Goal: Navigation & Orientation: Find specific page/section

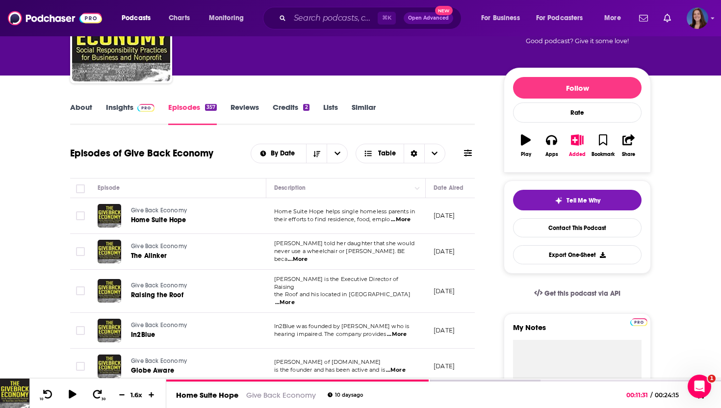
scroll to position [79, 0]
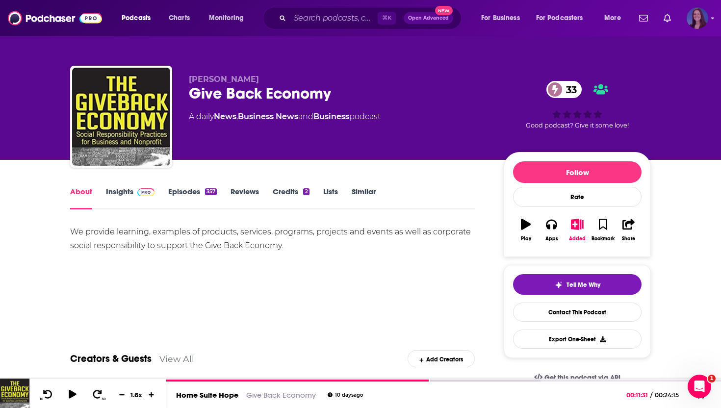
click at [695, 19] on img "Logged in as emmadonovan" at bounding box center [698, 18] width 22 height 22
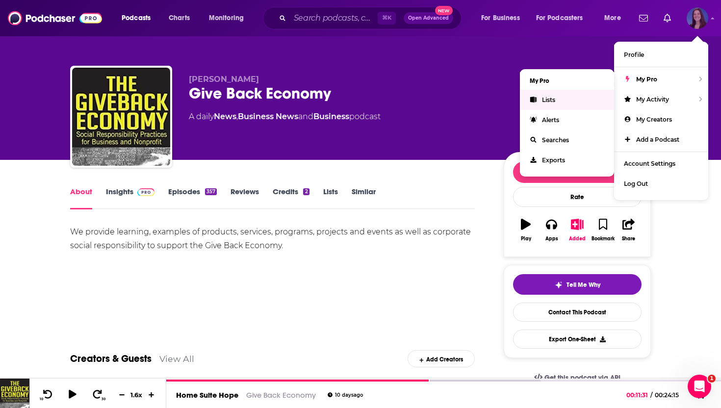
click at [560, 101] on link "Lists" at bounding box center [567, 100] width 94 height 20
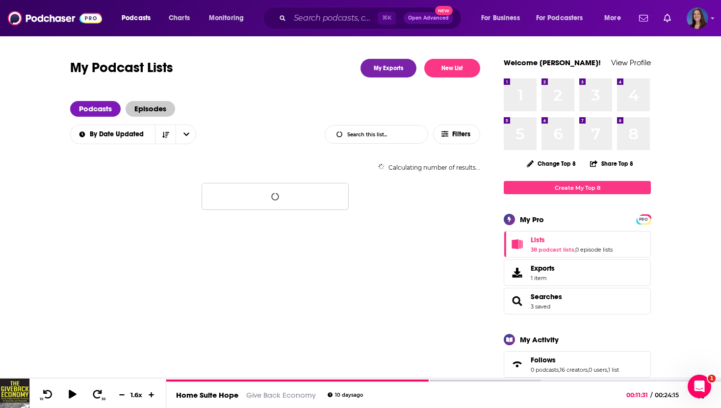
click at [163, 104] on span "Episodes" at bounding box center [151, 109] width 50 height 16
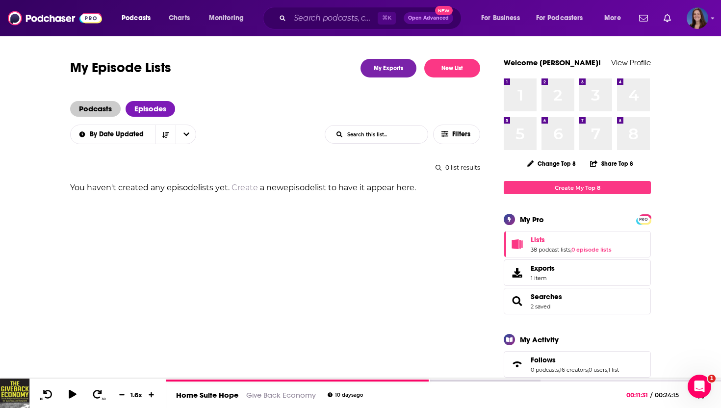
click at [96, 109] on span "Podcasts" at bounding box center [95, 109] width 51 height 16
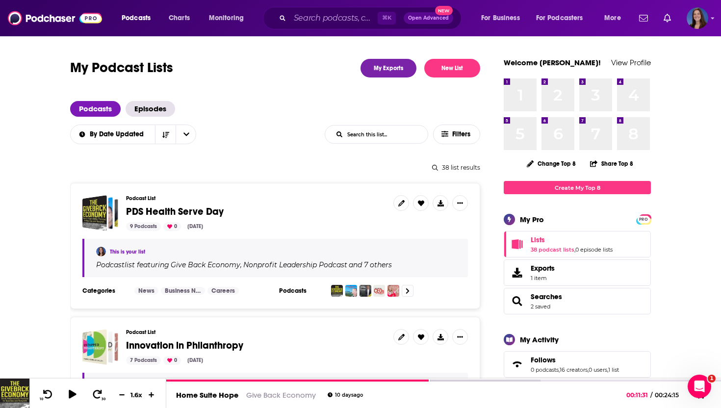
click at [183, 211] on span "PDS Health Serve Day" at bounding box center [175, 212] width 98 height 12
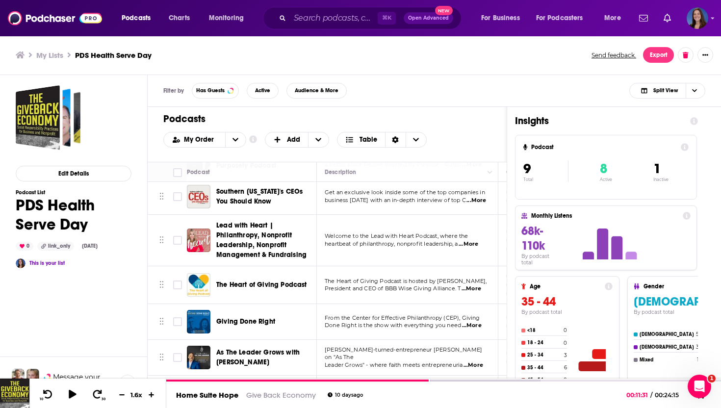
scroll to position [118, 0]
